Goal: Navigation & Orientation: Find specific page/section

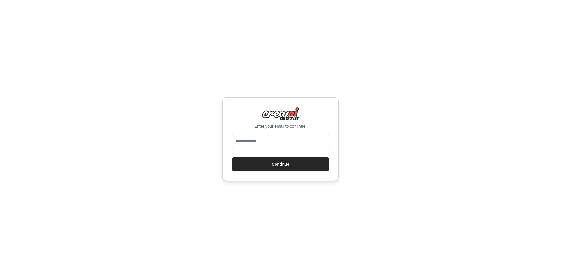
type input "**********"
click at [267, 164] on button "Continue" at bounding box center [280, 164] width 97 height 14
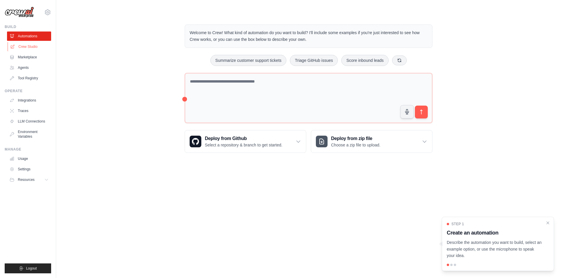
click at [33, 48] on link "Crew Studio" at bounding box center [30, 46] width 44 height 9
click at [33, 79] on link "Tool Registry" at bounding box center [29, 78] width 44 height 9
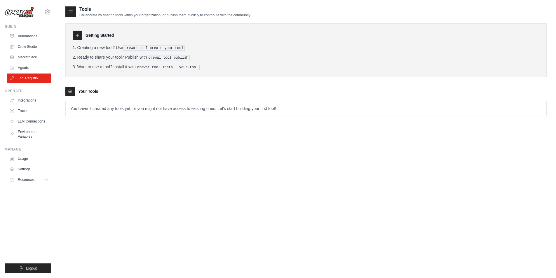
click at [27, 42] on ul "Automations Crew Studio Marketplace Agents Tool Registry" at bounding box center [29, 57] width 44 height 51
click at [26, 47] on link "Crew Studio" at bounding box center [30, 46] width 44 height 9
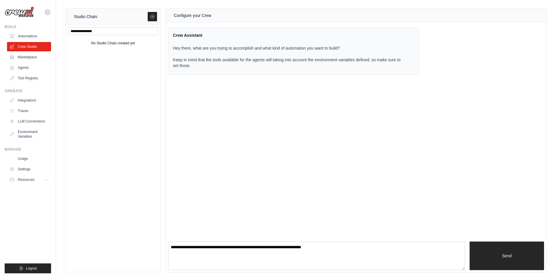
click at [28, 33] on link "Automations" at bounding box center [29, 36] width 44 height 9
